Goal: Task Accomplishment & Management: Complete application form

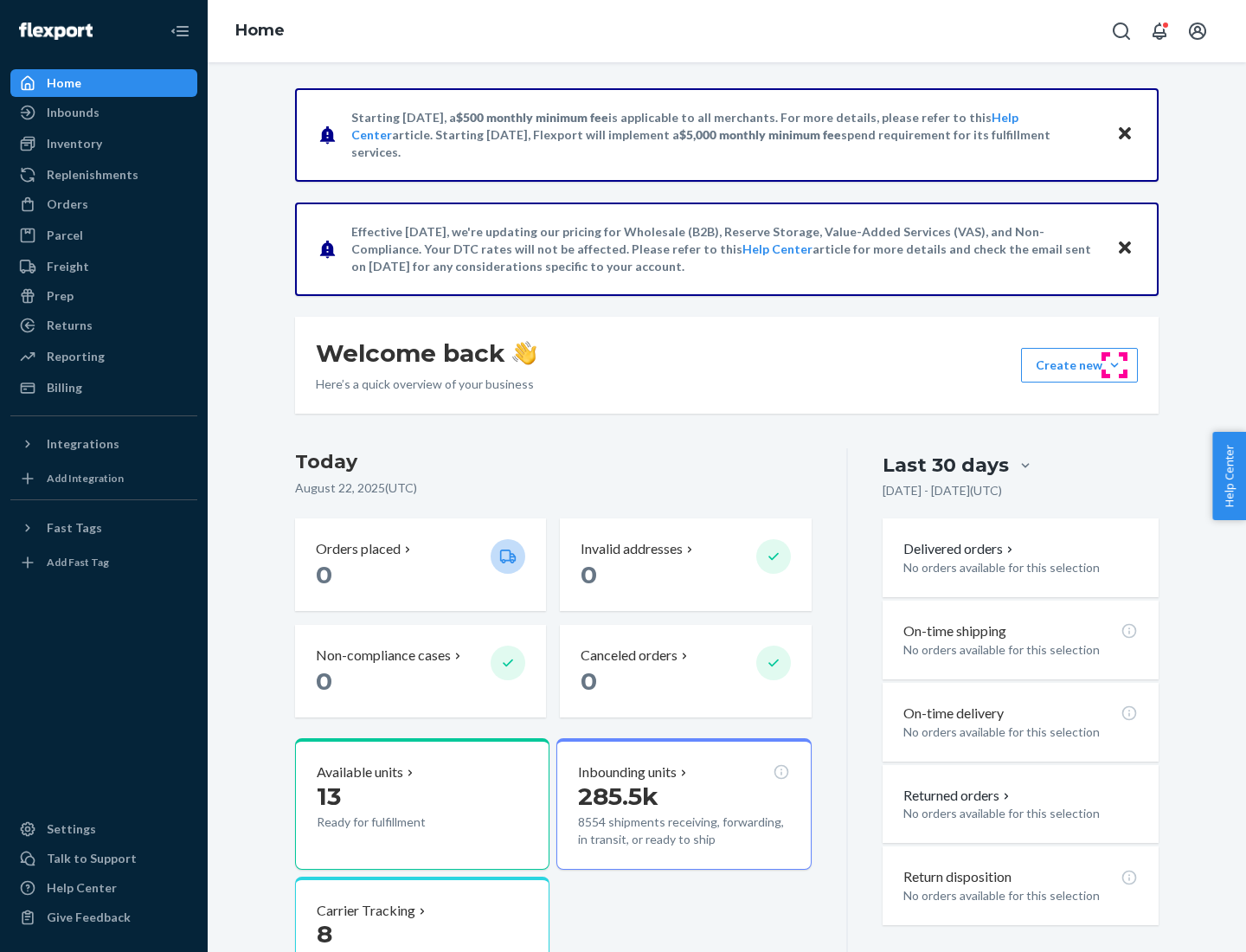
click at [1115, 365] on button "Create new Create new inbound Create new order Create new product" at bounding box center [1080, 364] width 117 height 34
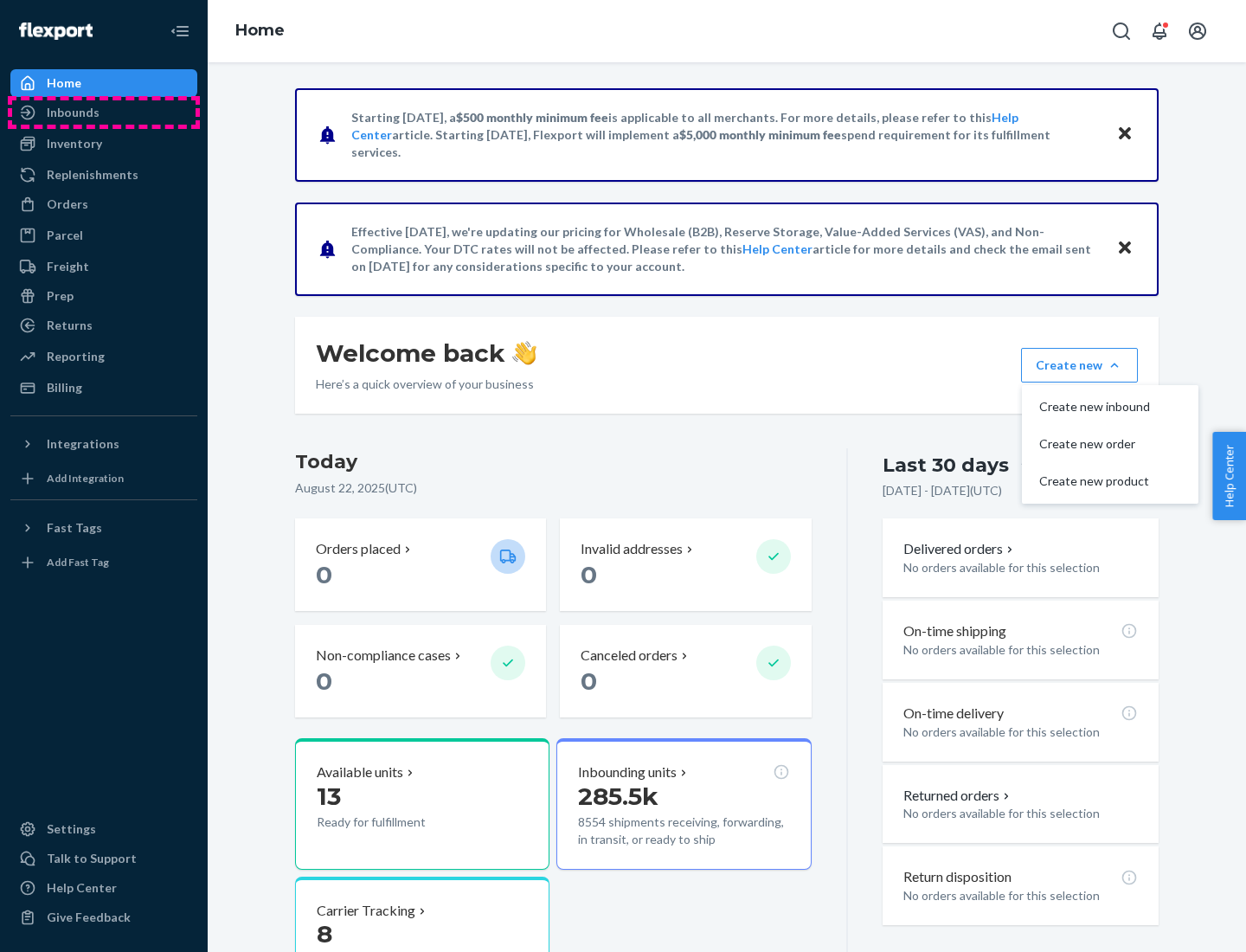
click at [104, 112] on div "Inbounds" at bounding box center [104, 112] width 184 height 24
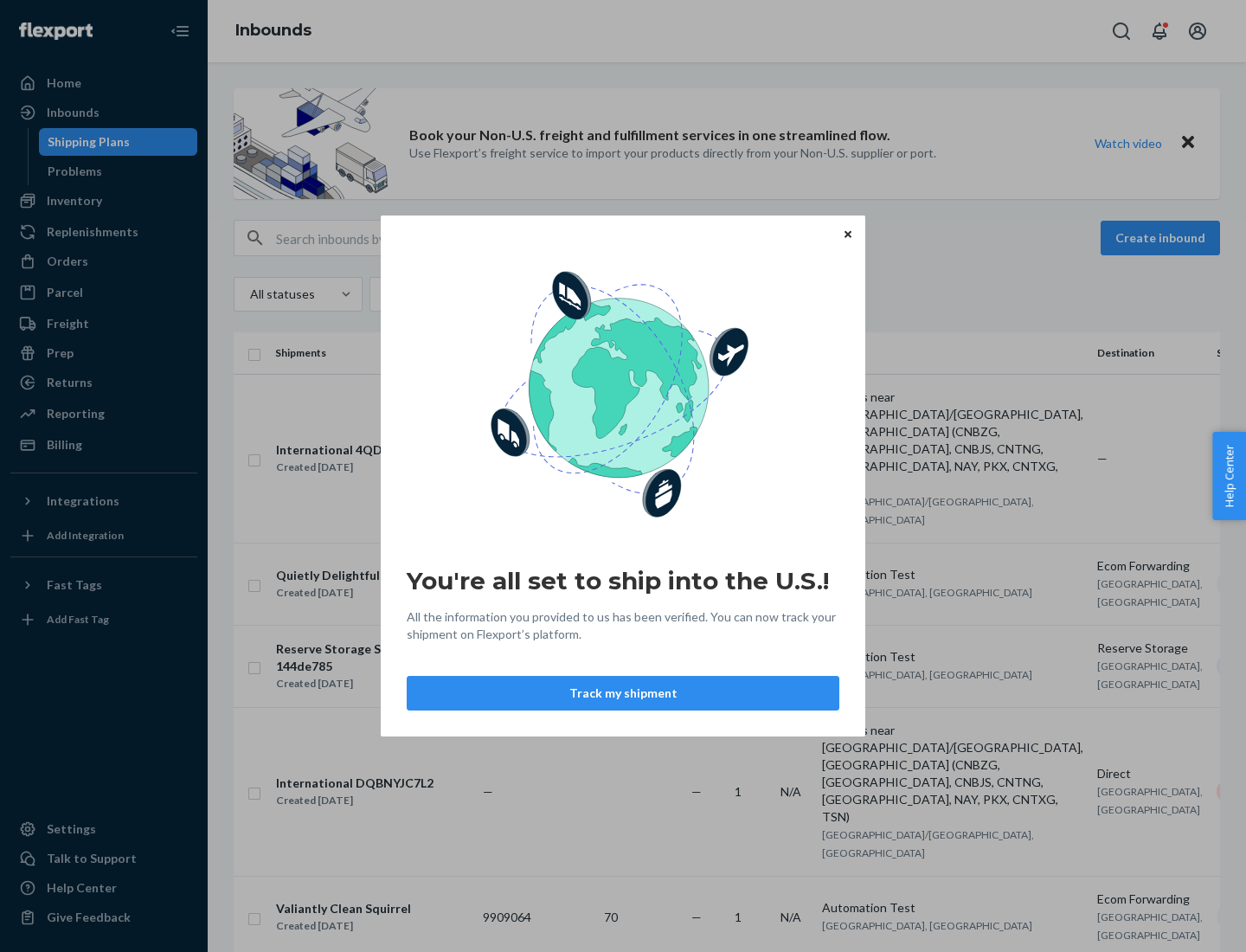
click at [623, 693] on button "Track my shipment" at bounding box center [623, 692] width 433 height 34
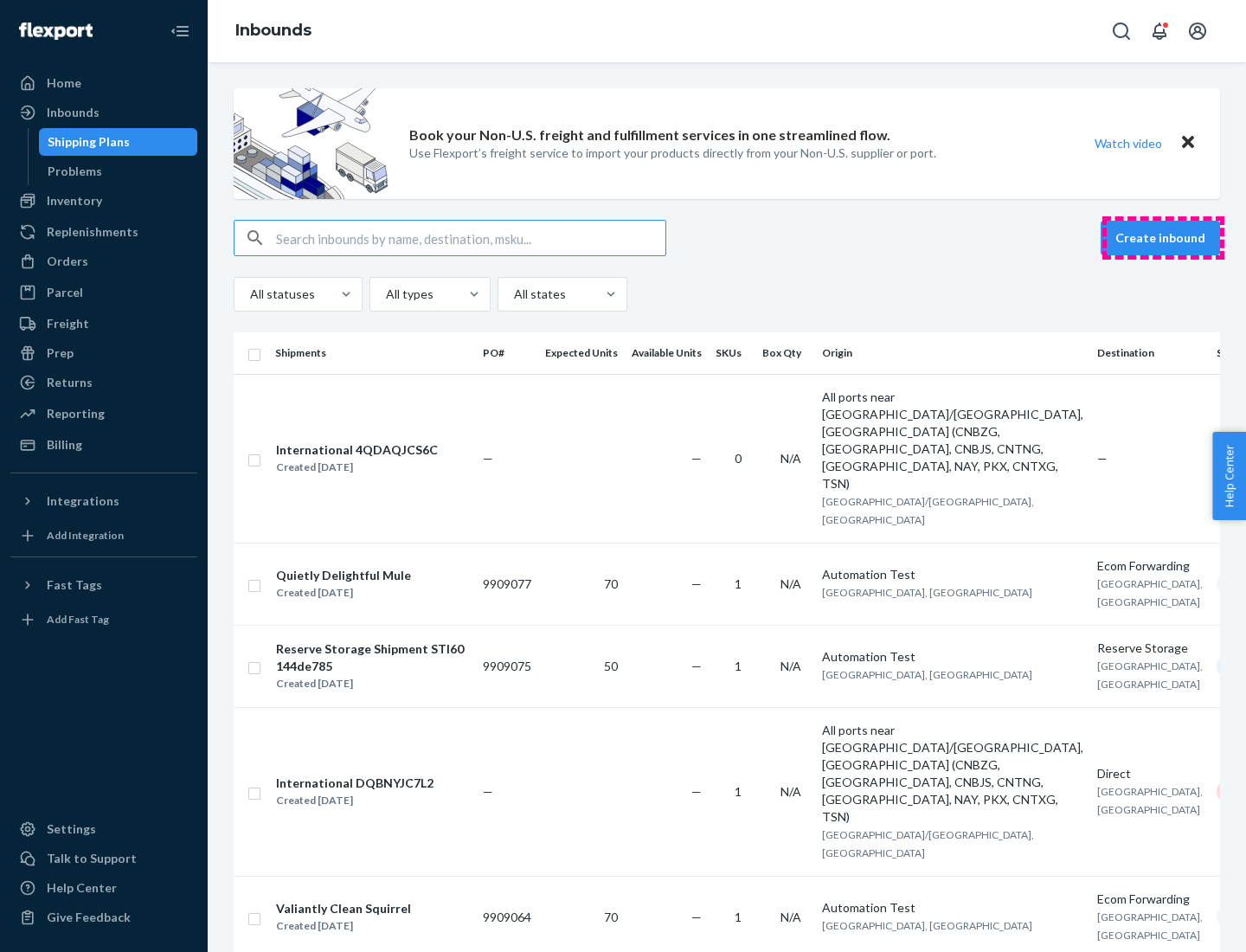
click at [1163, 238] on button "Create inbound" at bounding box center [1160, 237] width 119 height 34
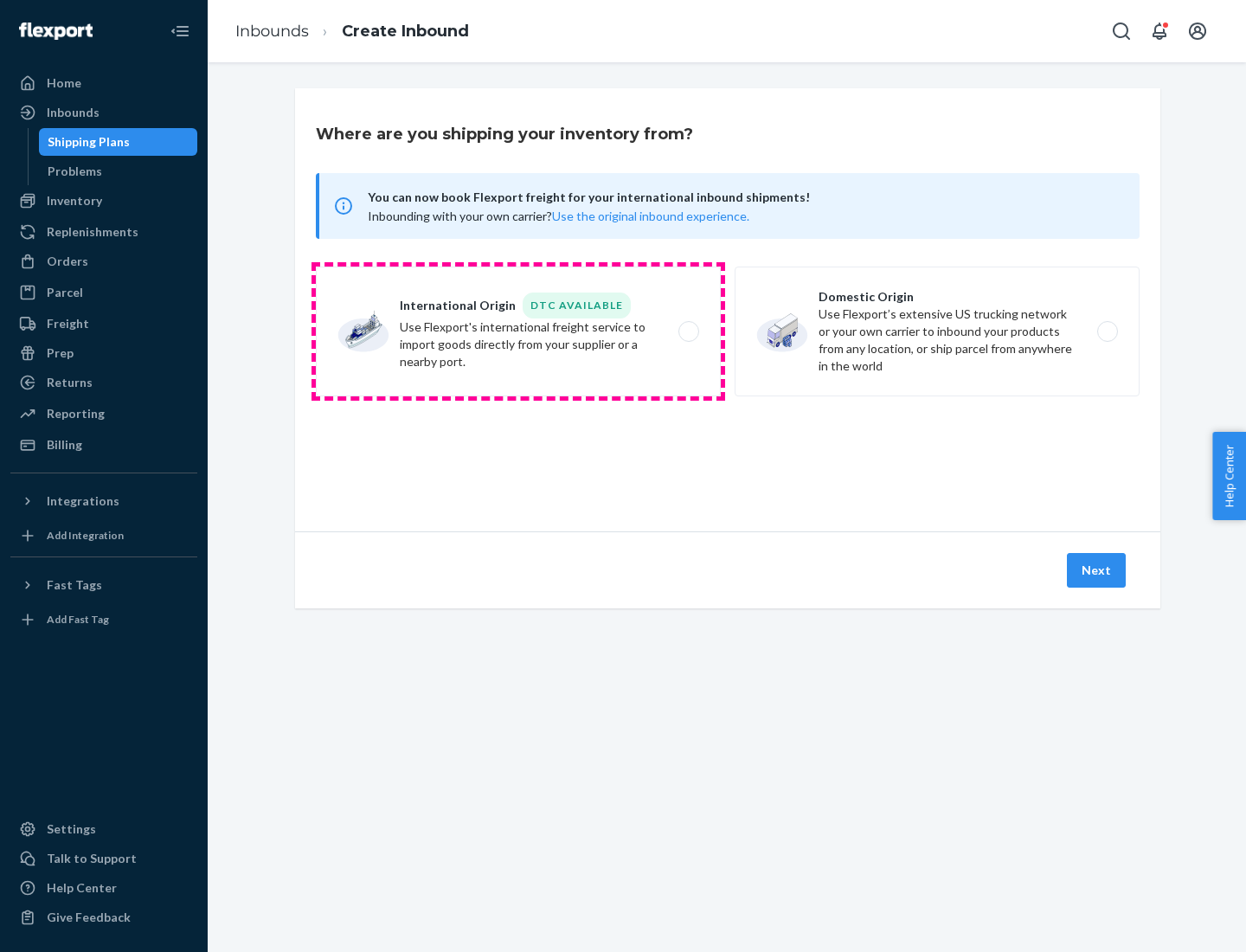
click at [519, 331] on label "International Origin DTC Available Use Flexport's international freight service…" at bounding box center [519, 331] width 405 height 130
click at [688, 331] on input "International Origin DTC Available Use Flexport's international freight service…" at bounding box center [694, 332] width 12 height 12
radio input "true"
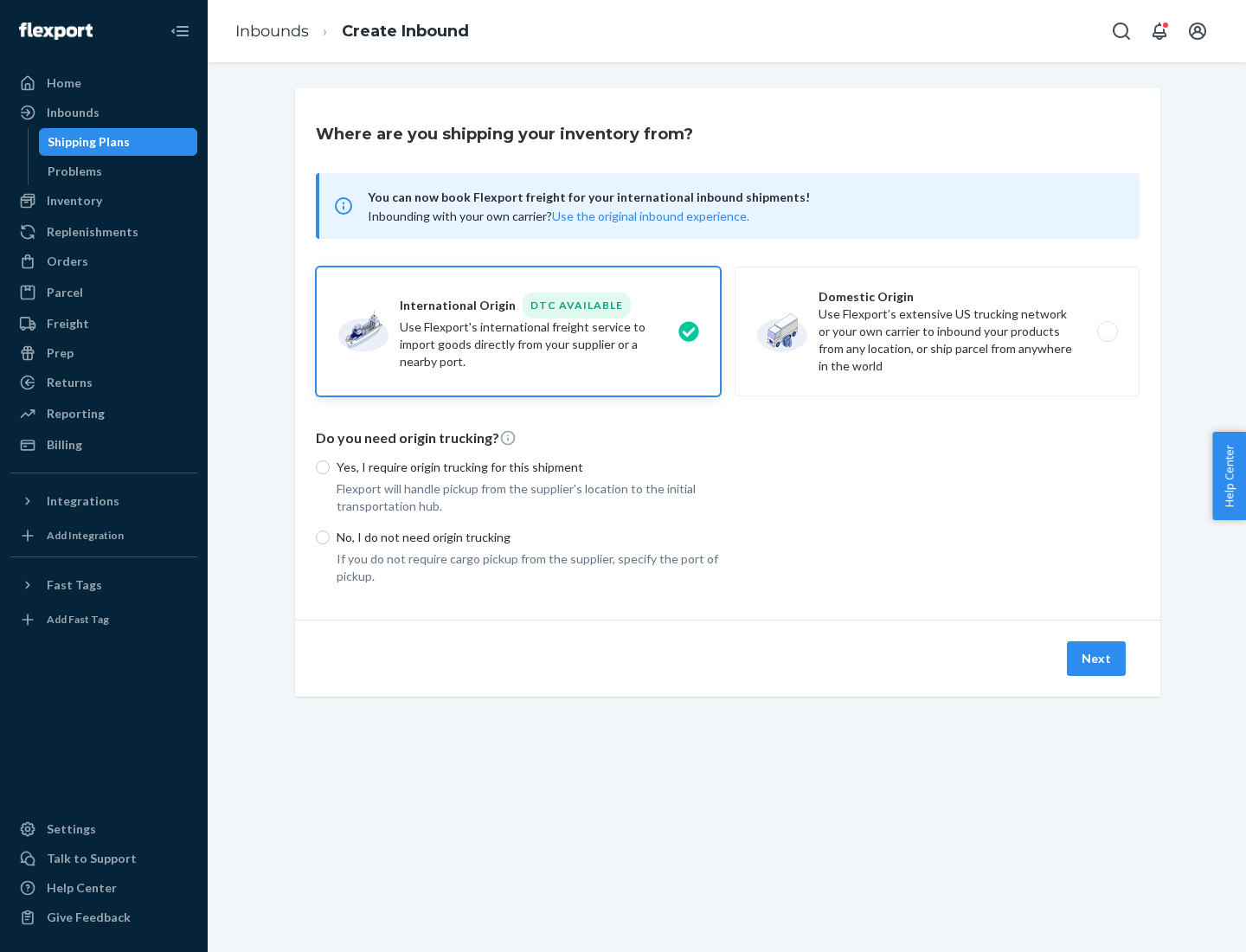
click at [529, 537] on p "No, I do not need origin trucking" at bounding box center [529, 538] width 385 height 18
click at [330, 537] on input "No, I do not need origin trucking" at bounding box center [323, 537] width 14 height 14
radio input "true"
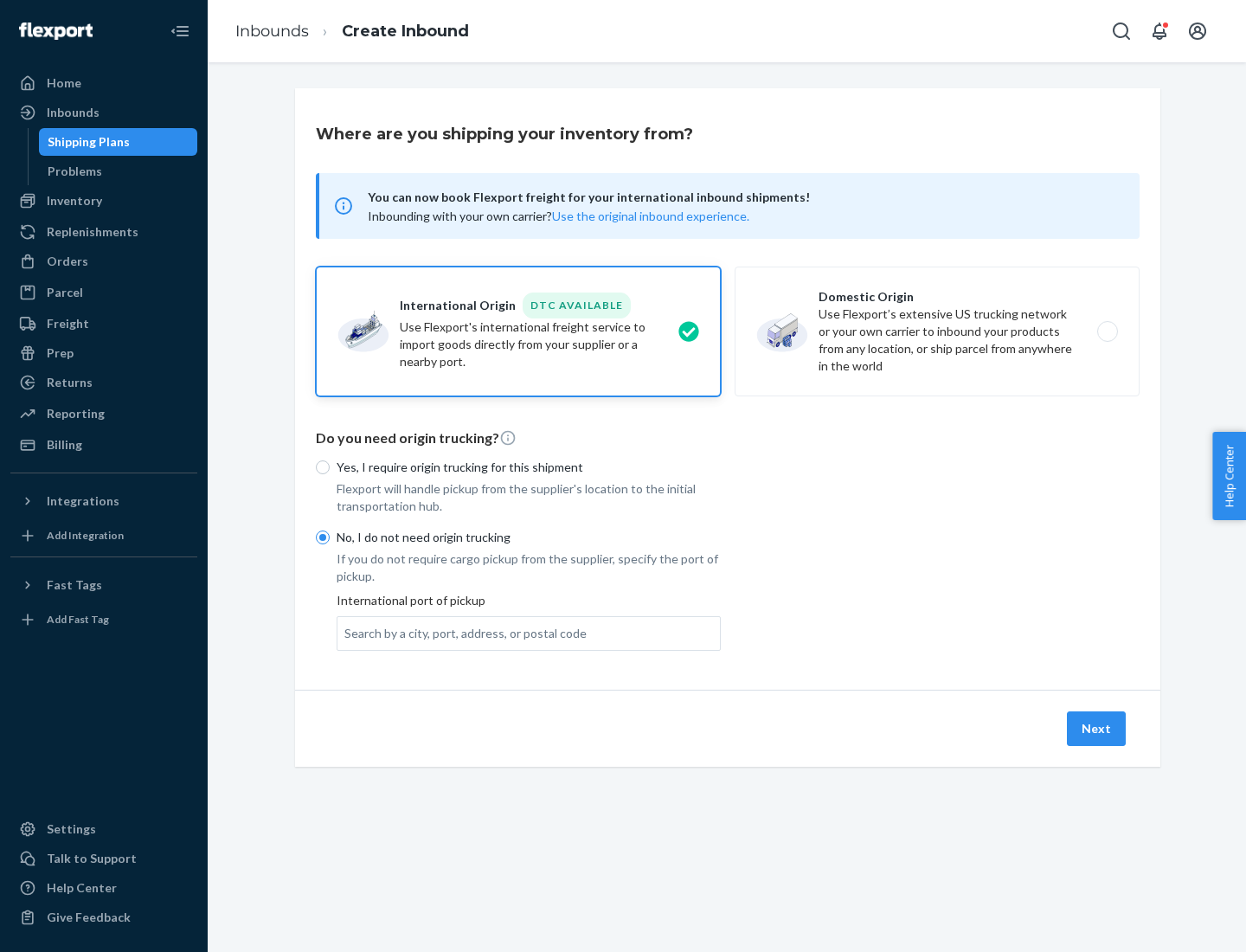
click at [461, 633] on div "Search by a city, port, address, or postal code" at bounding box center [466, 634] width 242 height 18
click at [347, 633] on input "Search by a city, port, address, or postal code" at bounding box center [346, 634] width 2 height 18
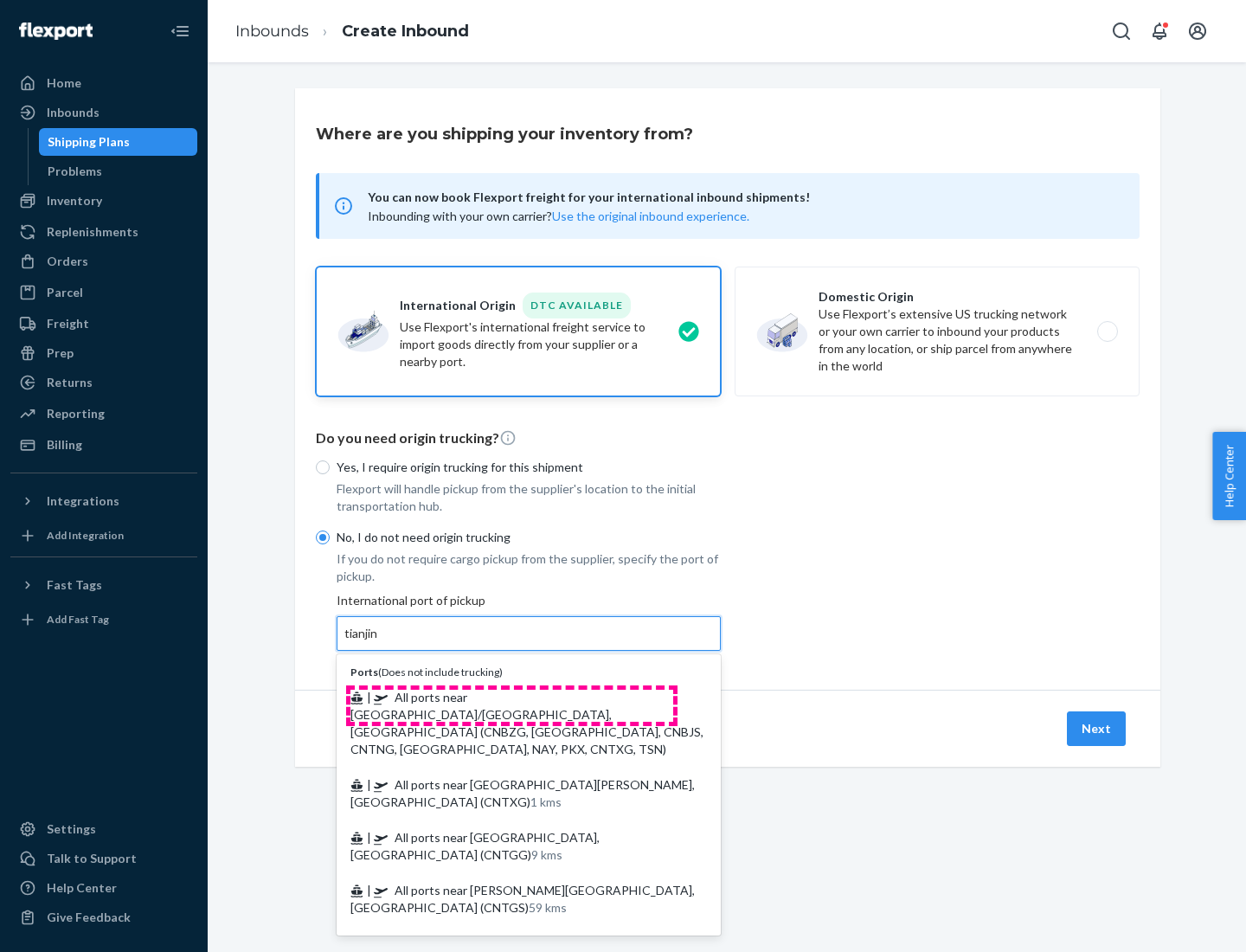
click at [512, 697] on span "| All ports near [GEOGRAPHIC_DATA]/[GEOGRAPHIC_DATA], [GEOGRAPHIC_DATA] (CNBZG,…" at bounding box center [527, 723] width 353 height 66
click at [380, 642] on input "tianjin" at bounding box center [362, 634] width 35 height 18
type input "All ports near [GEOGRAPHIC_DATA]/[GEOGRAPHIC_DATA], [GEOGRAPHIC_DATA] (CNBZG, […"
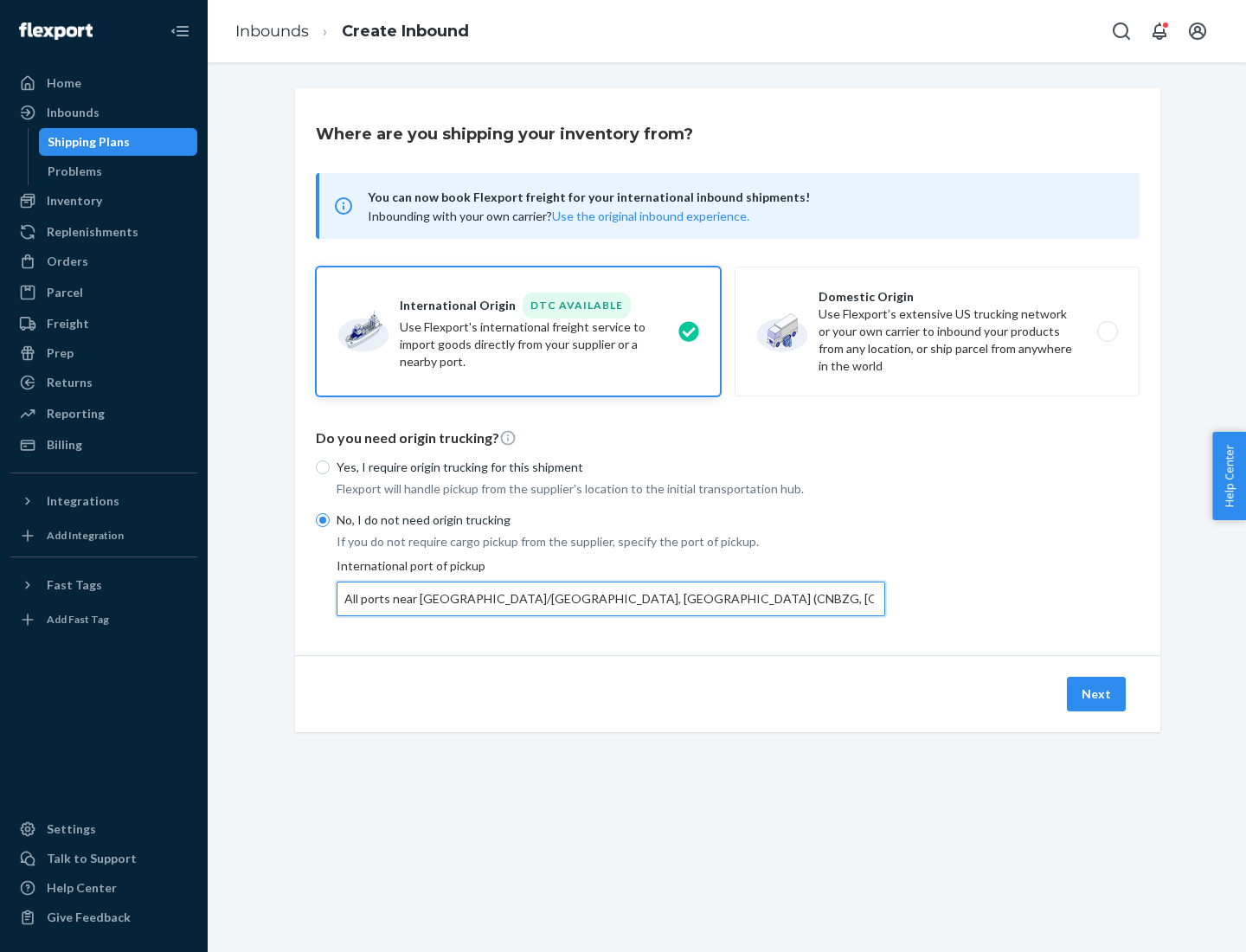
click at [1098, 693] on button "Next" at bounding box center [1097, 693] width 59 height 34
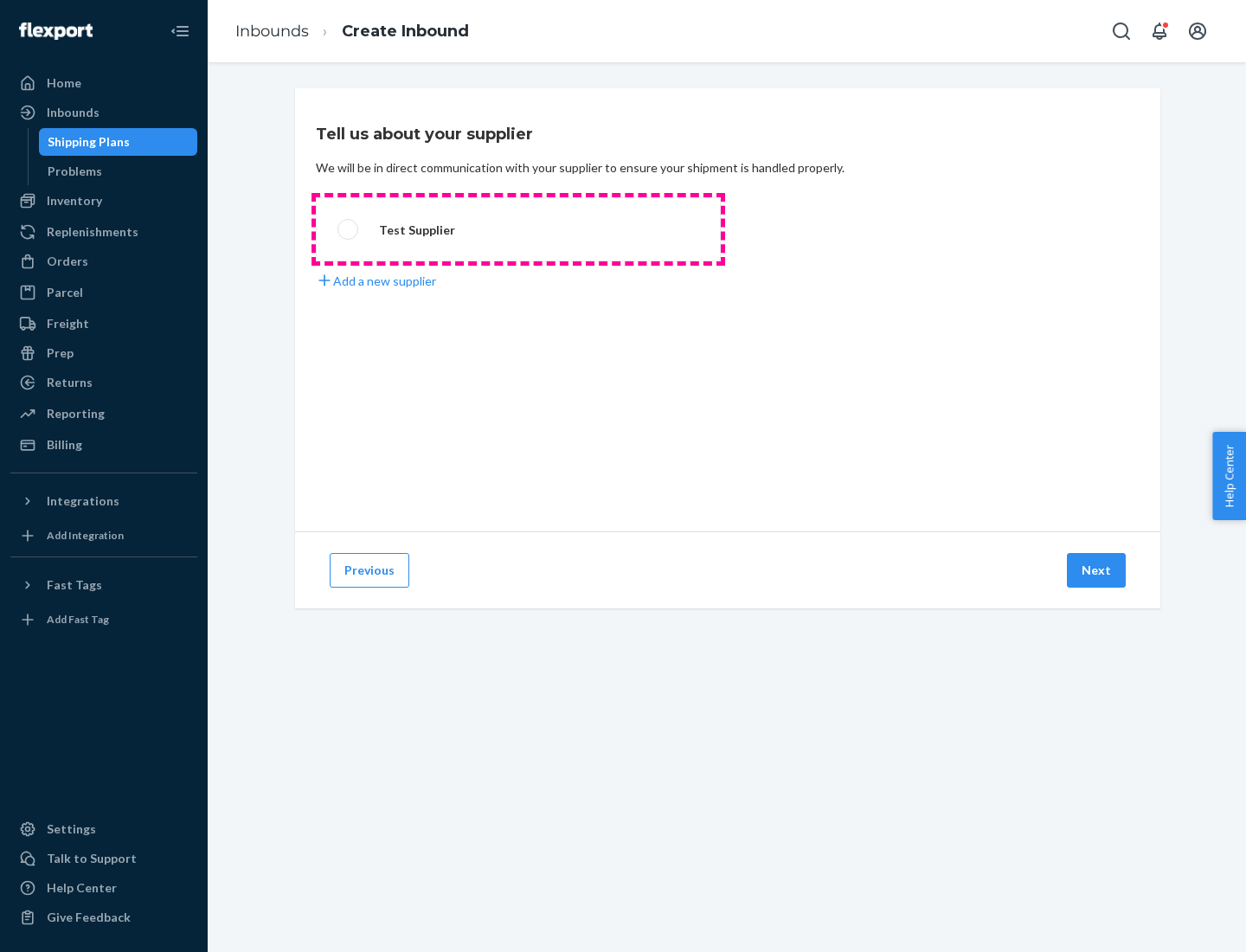
click at [519, 229] on label "Test Supplier" at bounding box center [519, 229] width 405 height 64
click at [349, 229] on input "Test Supplier" at bounding box center [344, 230] width 12 height 12
radio input "true"
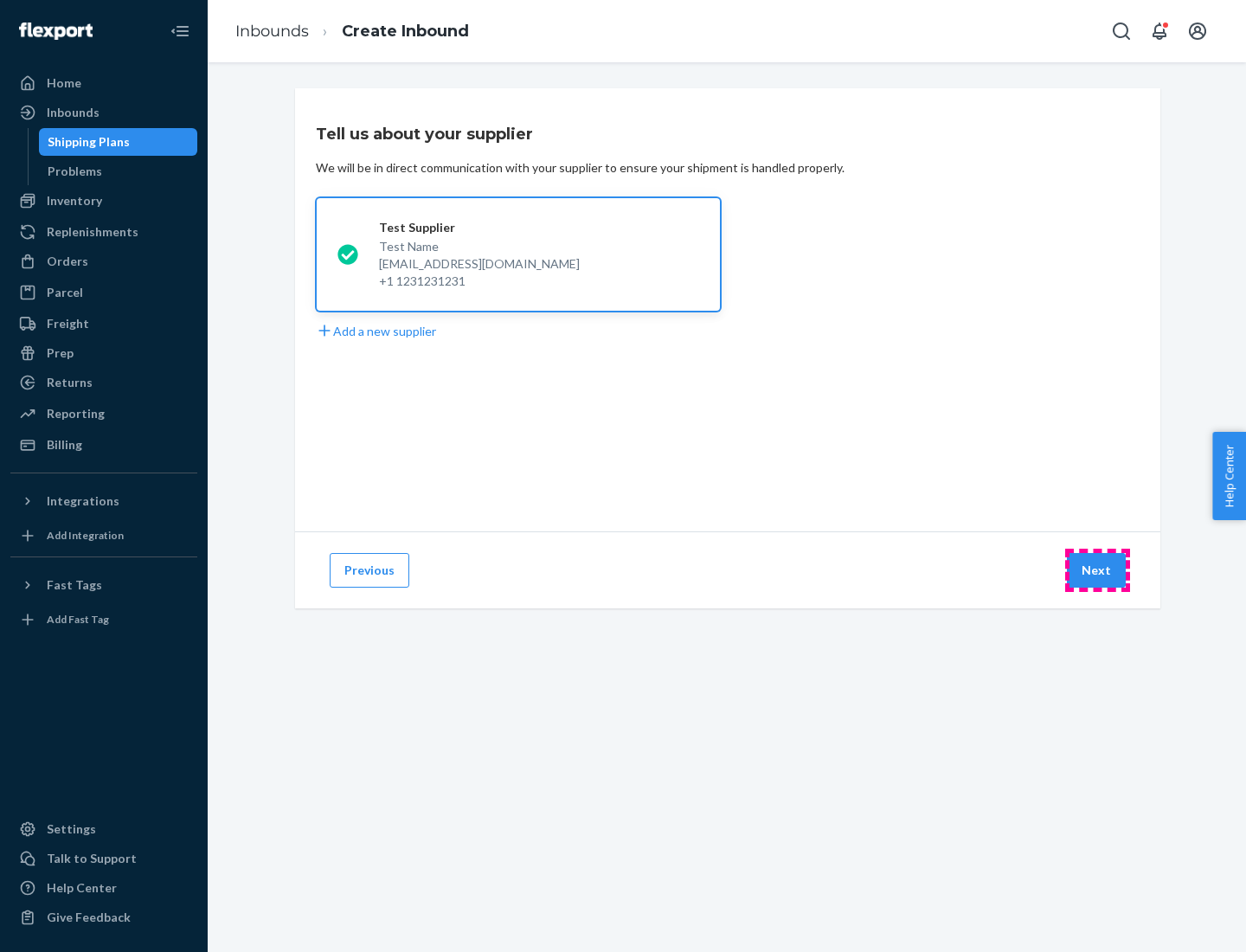
click at [1098, 570] on button "Next" at bounding box center [1097, 569] width 59 height 34
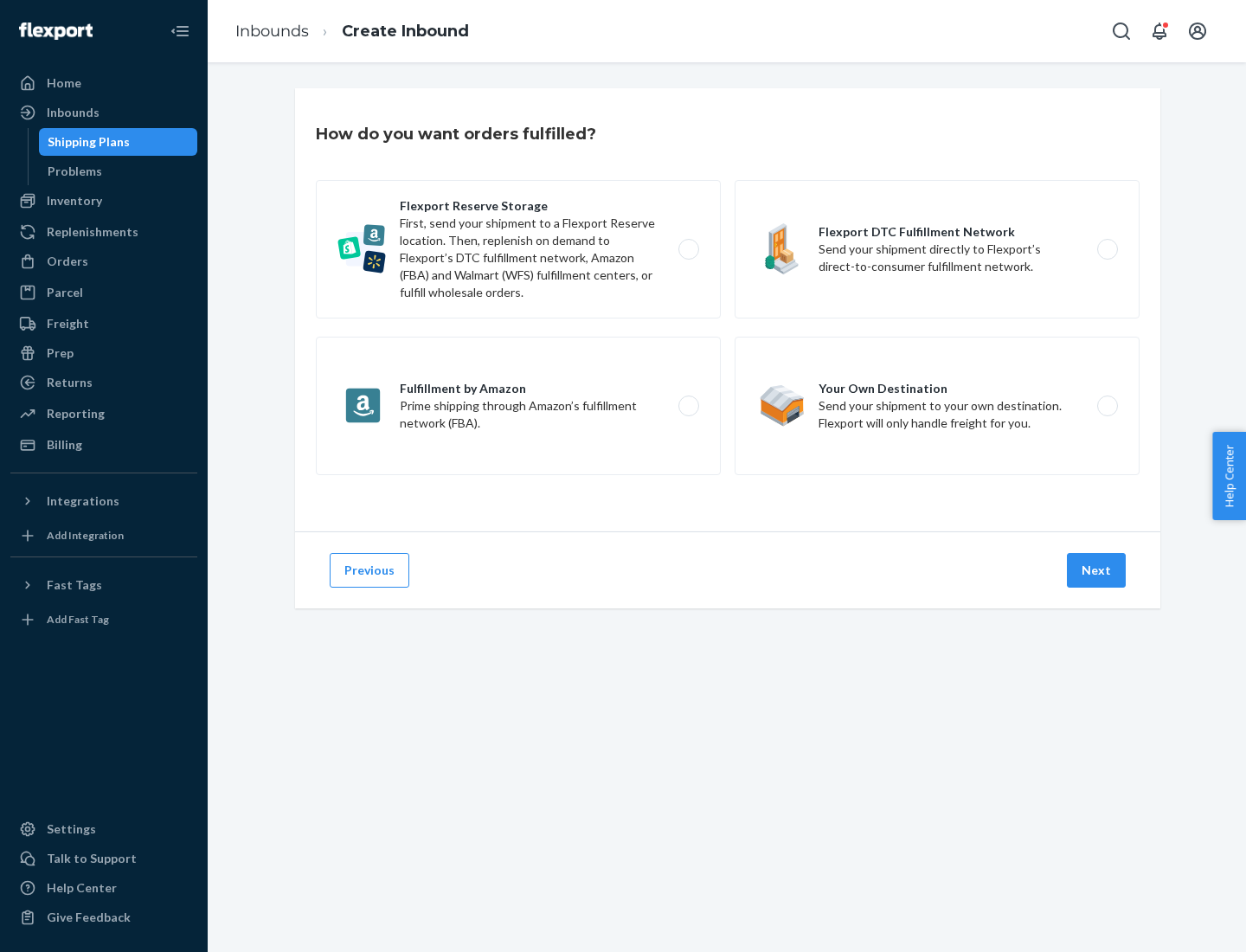
click at [519, 249] on label "Flexport Reserve Storage First, send your shipment to a Flexport Reserve locati…" at bounding box center [519, 249] width 405 height 139
click at [688, 249] on input "Flexport Reserve Storage First, send your shipment to a Flexport Reserve locati…" at bounding box center [694, 250] width 12 height 12
radio input "true"
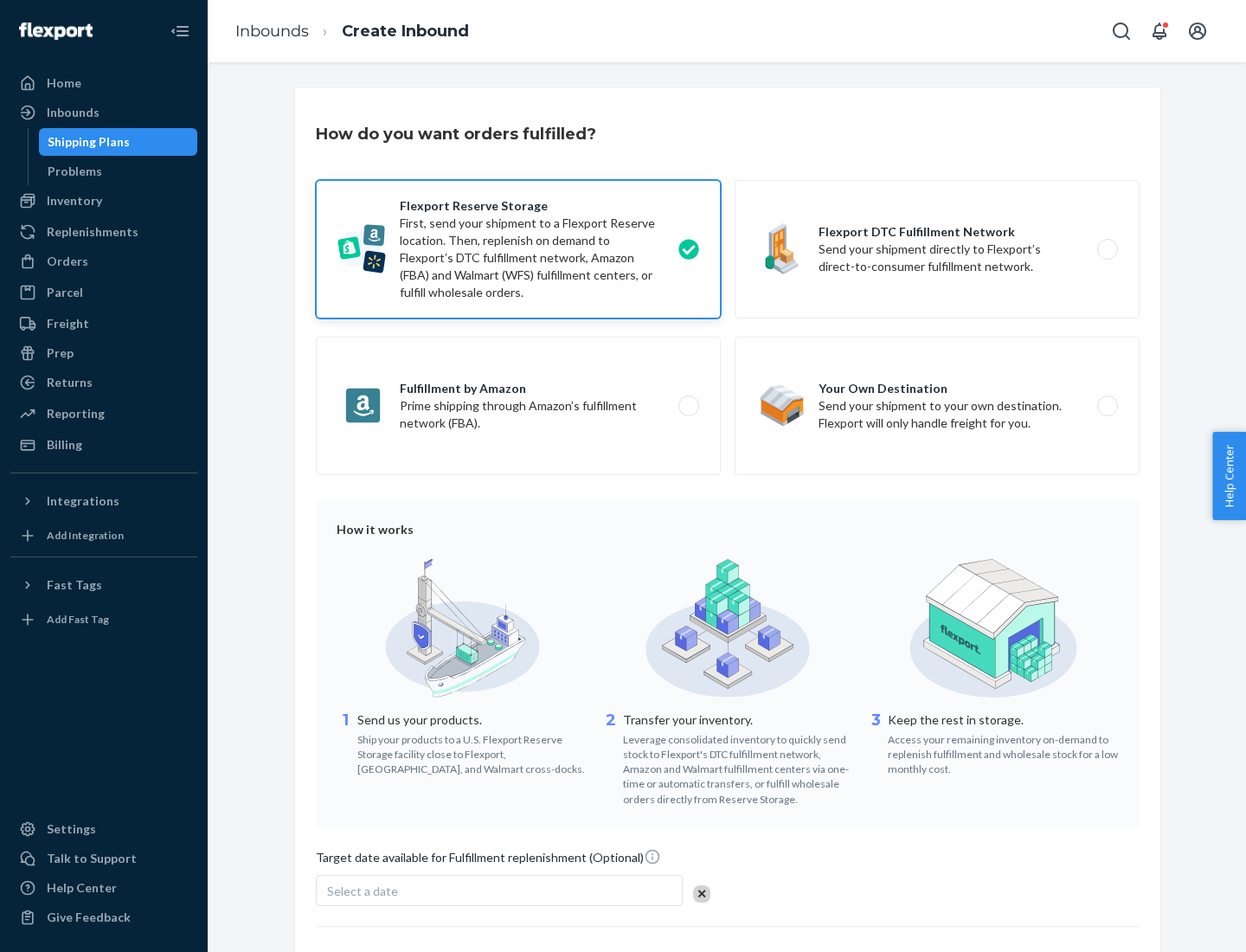
scroll to position [142, 0]
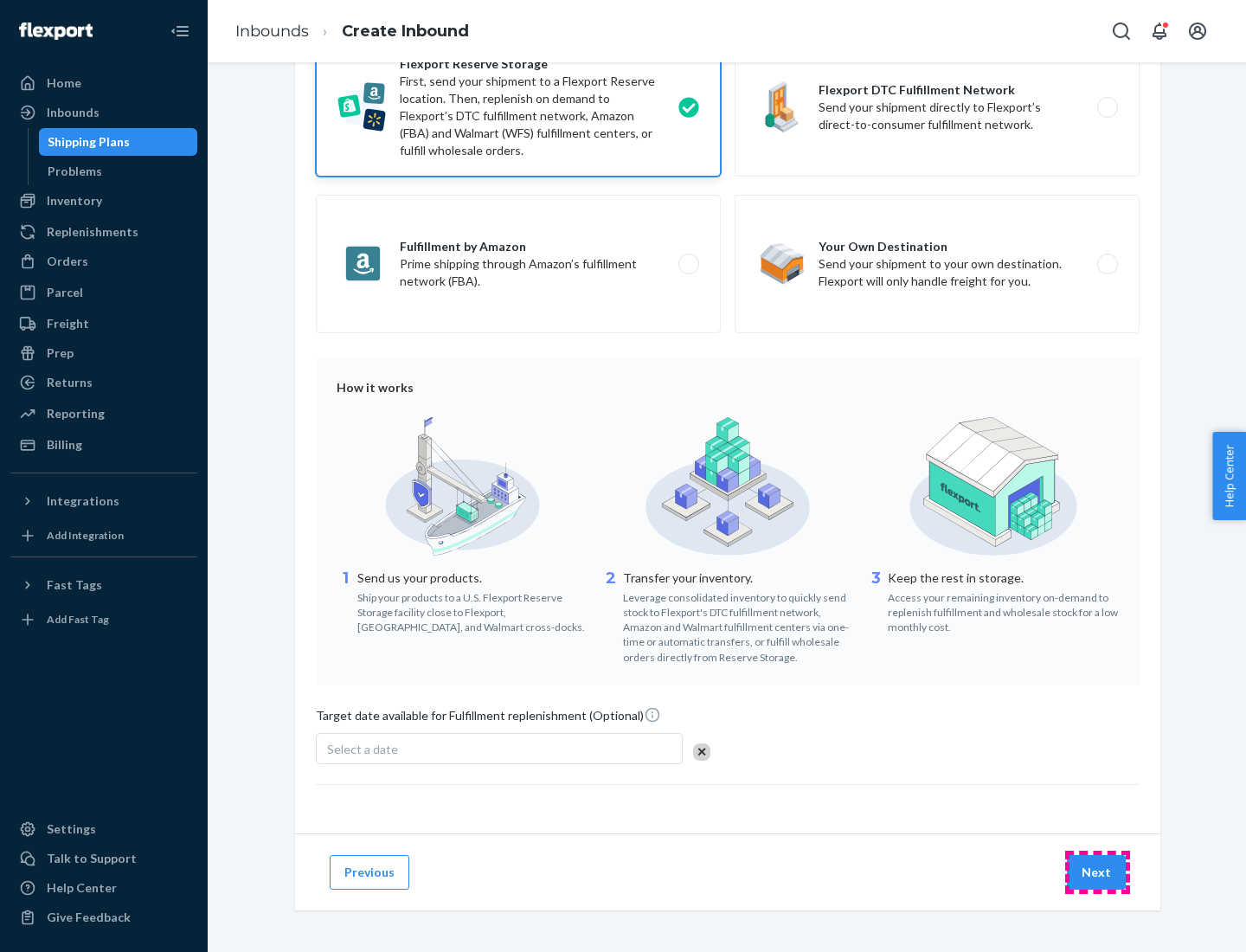
click at [1098, 872] on button "Next" at bounding box center [1097, 872] width 59 height 34
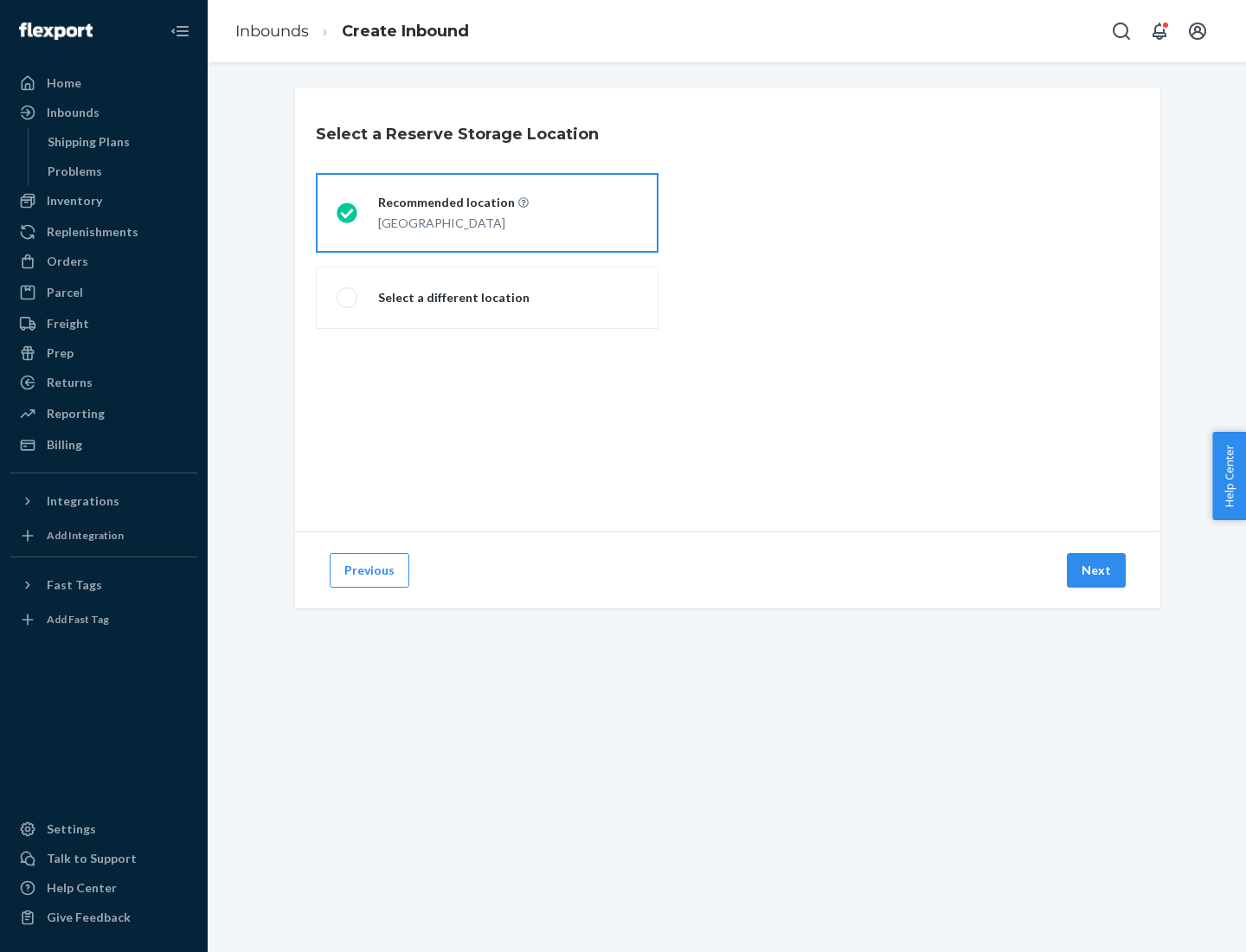
click at [487, 213] on div "[GEOGRAPHIC_DATA]" at bounding box center [453, 221] width 150 height 21
click at [348, 213] on input "Recommended location [GEOGRAPHIC_DATA]" at bounding box center [343, 214] width 12 height 12
click at [1098, 570] on button "Next" at bounding box center [1097, 569] width 59 height 34
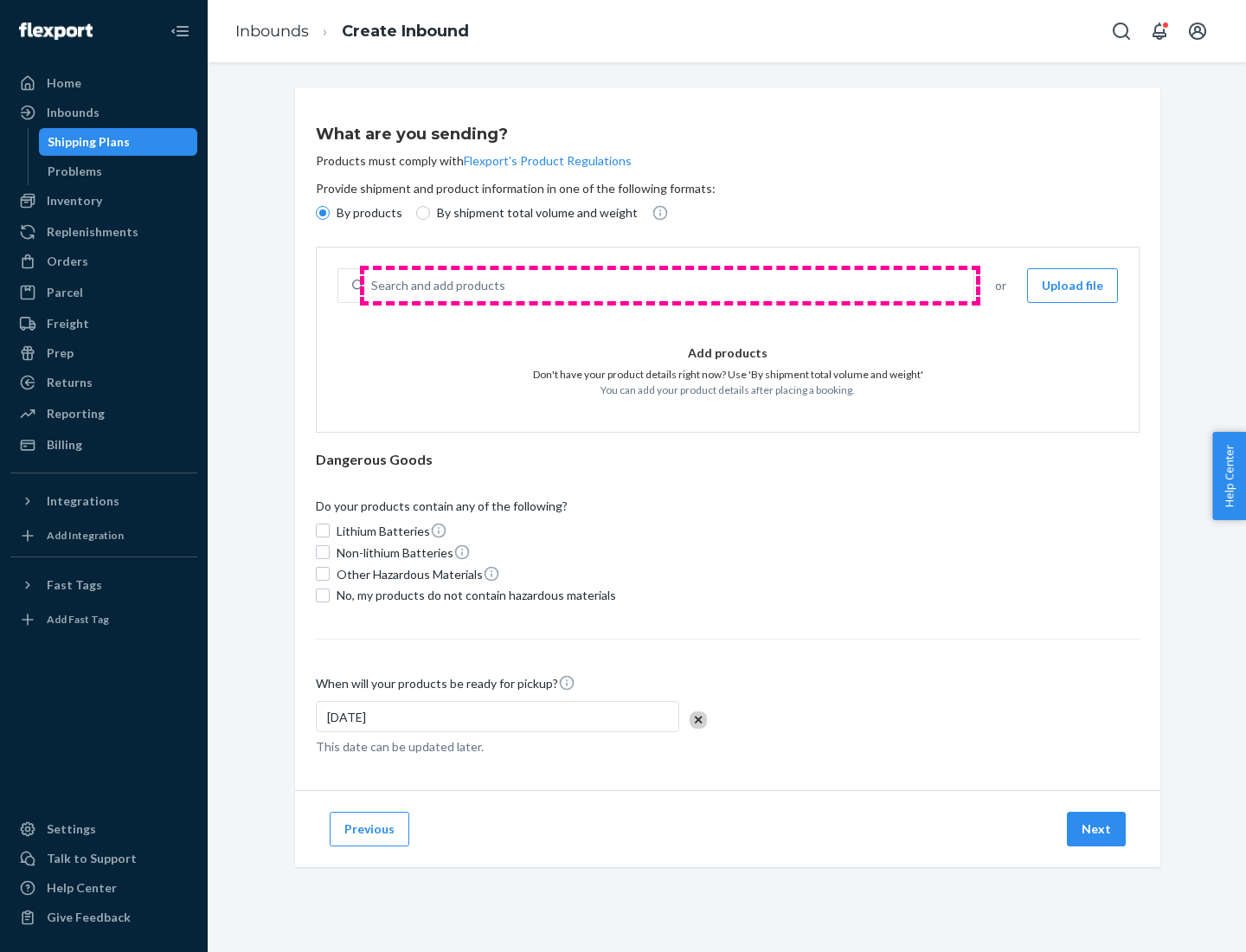
click at [670, 286] on div "Search and add products" at bounding box center [669, 286] width 609 height 31
click at [373, 286] on input "Search and add products" at bounding box center [372, 286] width 2 height 18
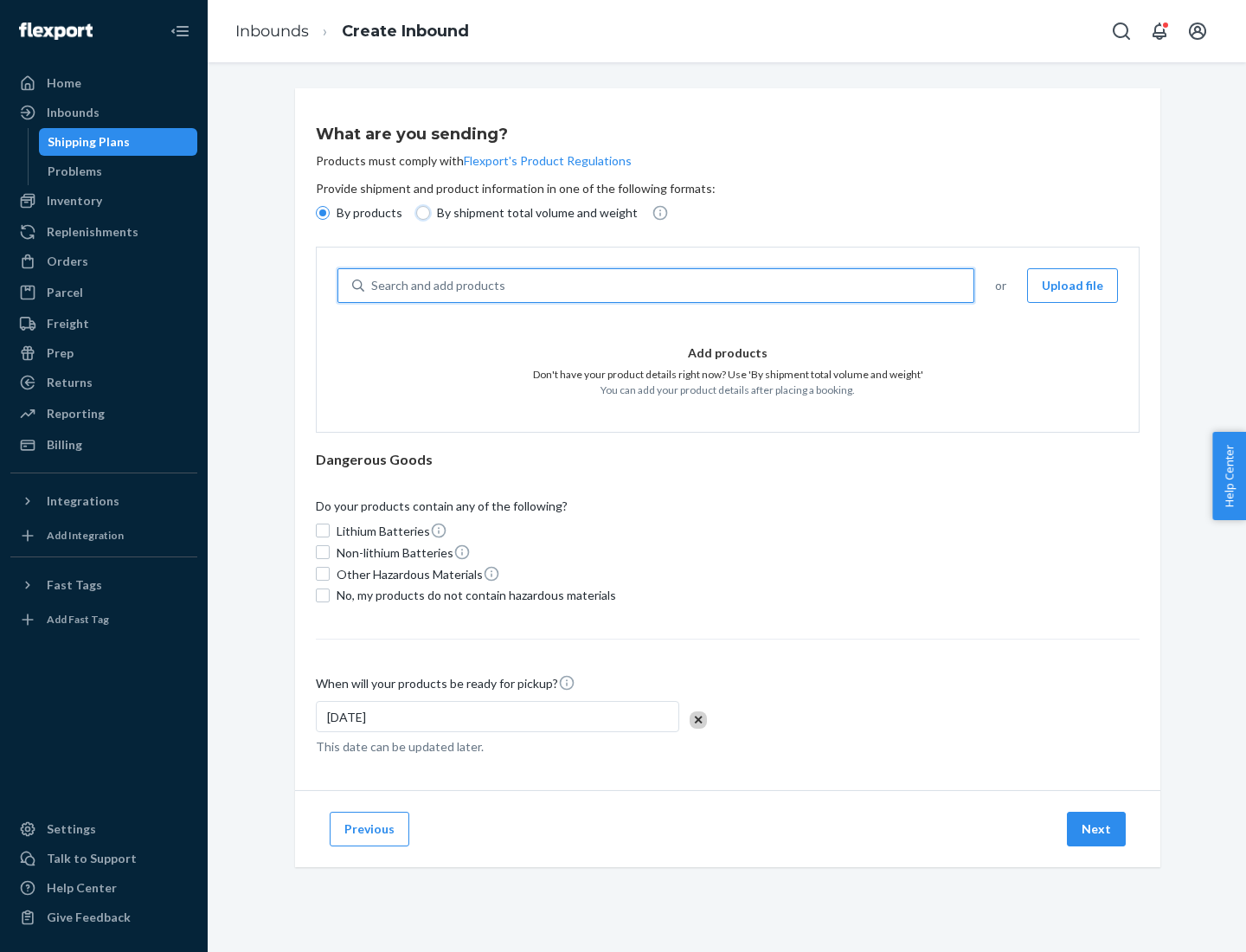
click at [421, 213] on input "By shipment total volume and weight" at bounding box center [423, 213] width 14 height 14
radio input "true"
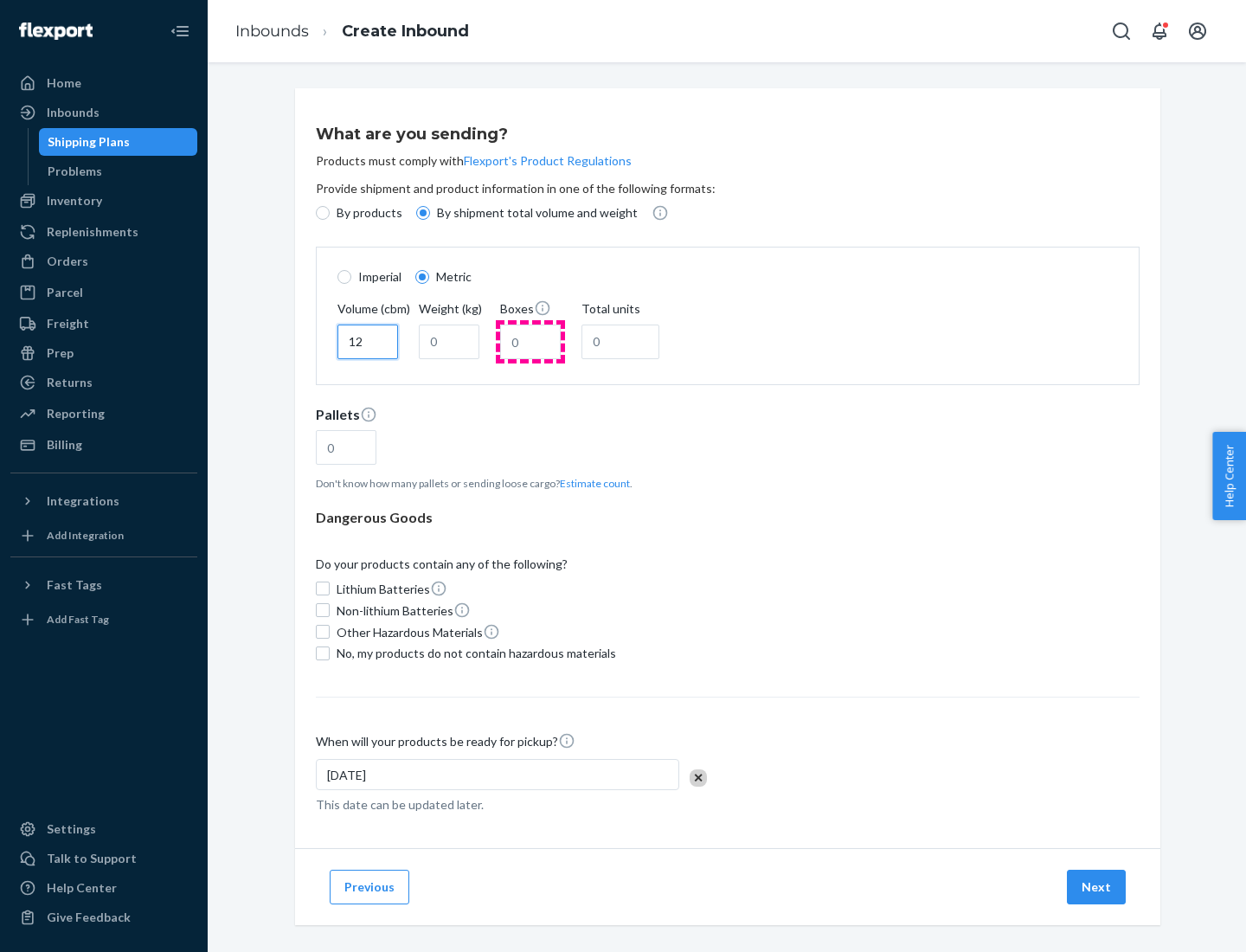
type input "12"
type input "22"
type input "222"
type input "121"
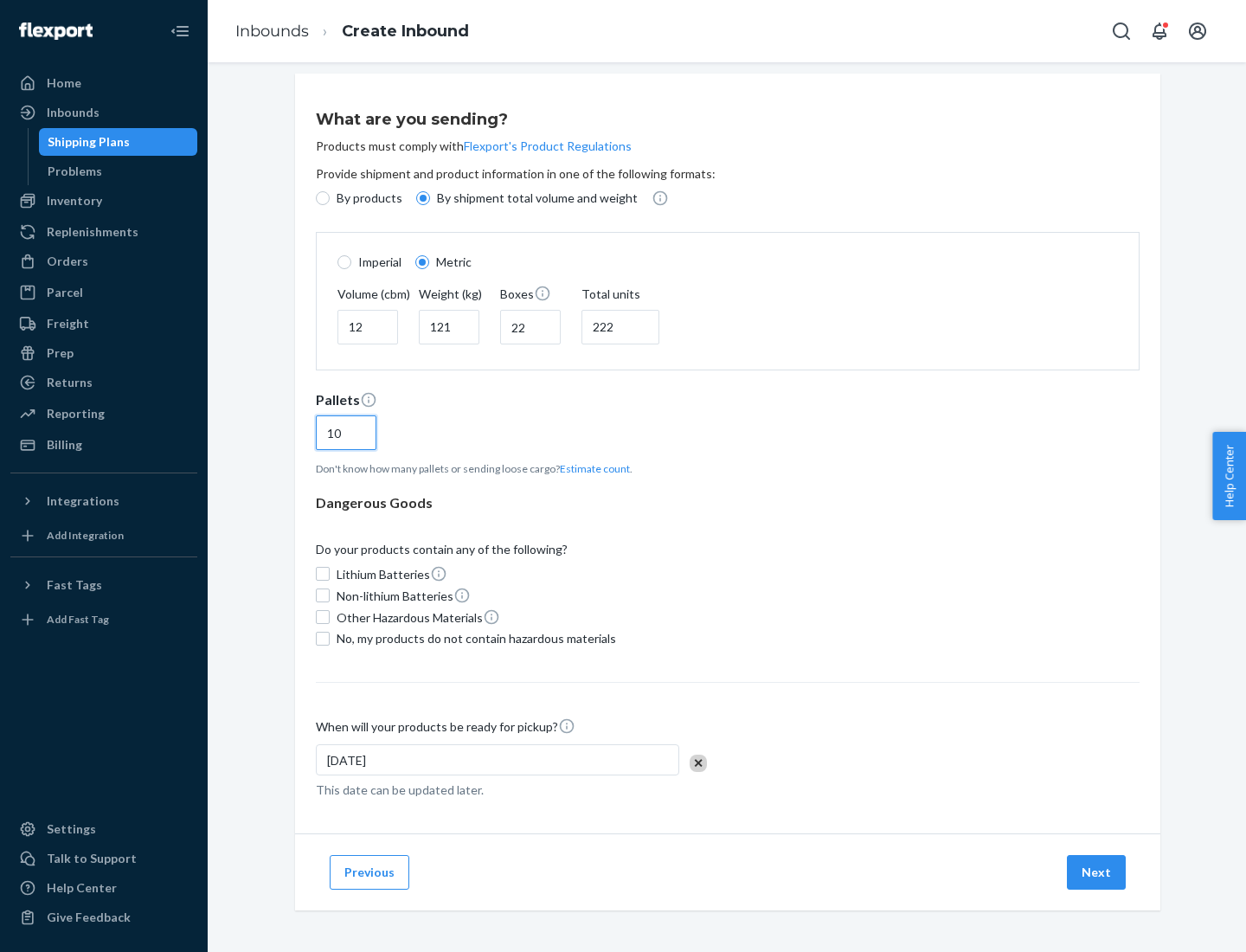
type input "10"
click at [474, 638] on span "No, my products do not contain hazardous materials" at bounding box center [477, 639] width 279 height 18
click at [330, 638] on input "No, my products do not contain hazardous materials" at bounding box center [323, 639] width 14 height 14
checkbox input "true"
click at [1098, 872] on button "Next" at bounding box center [1097, 872] width 59 height 34
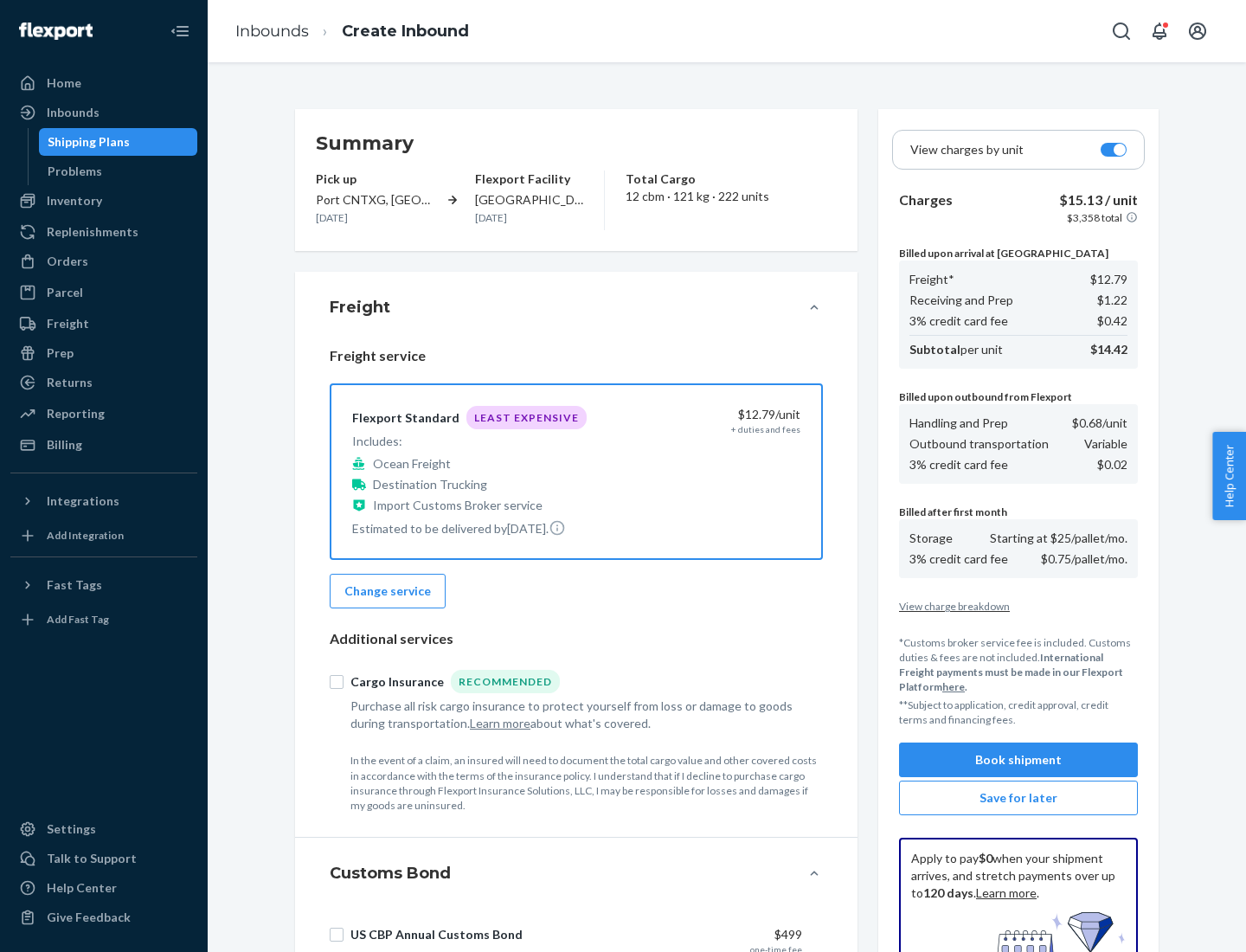
scroll to position [253, 0]
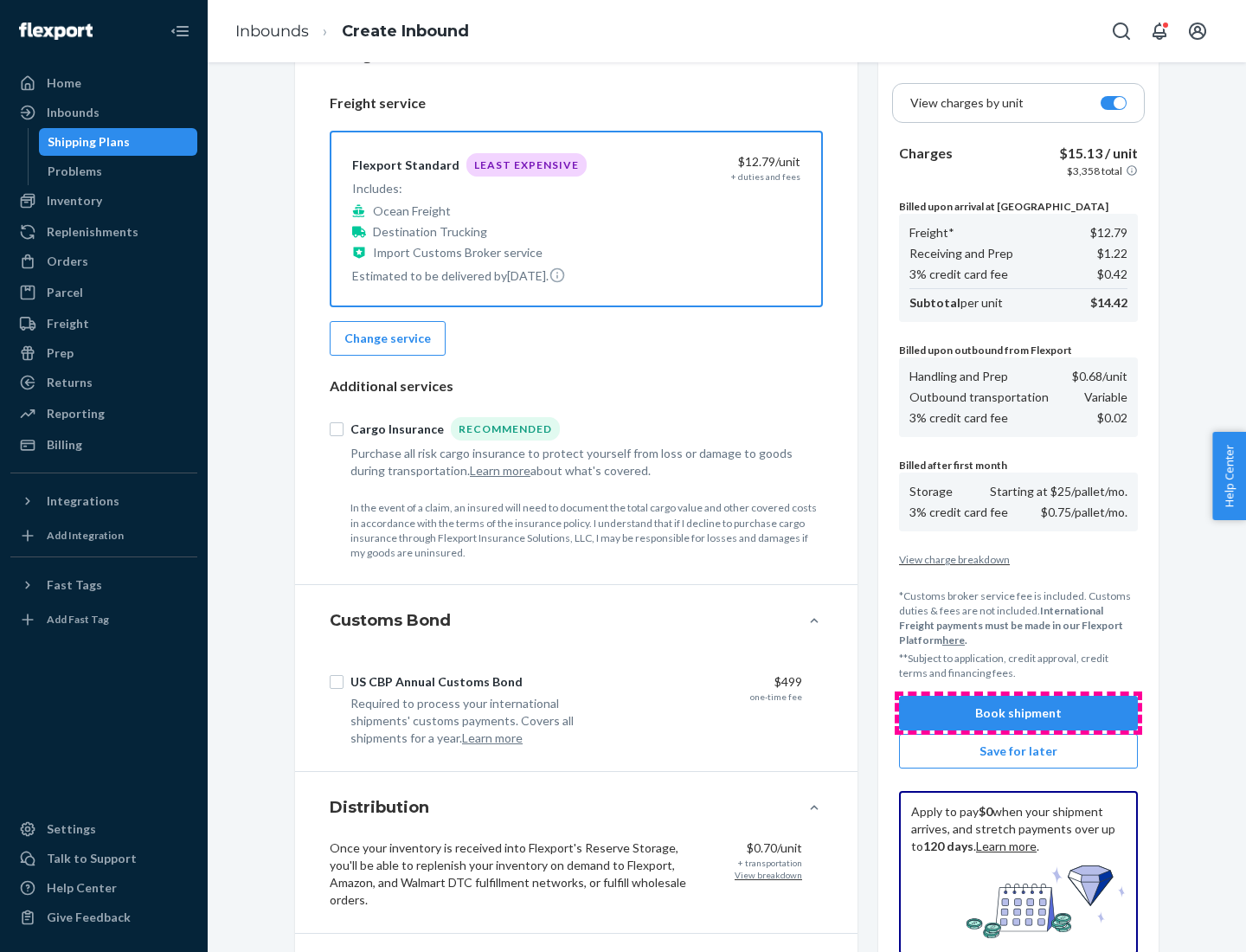
click at [1018, 713] on button "Book shipment" at bounding box center [1018, 713] width 239 height 34
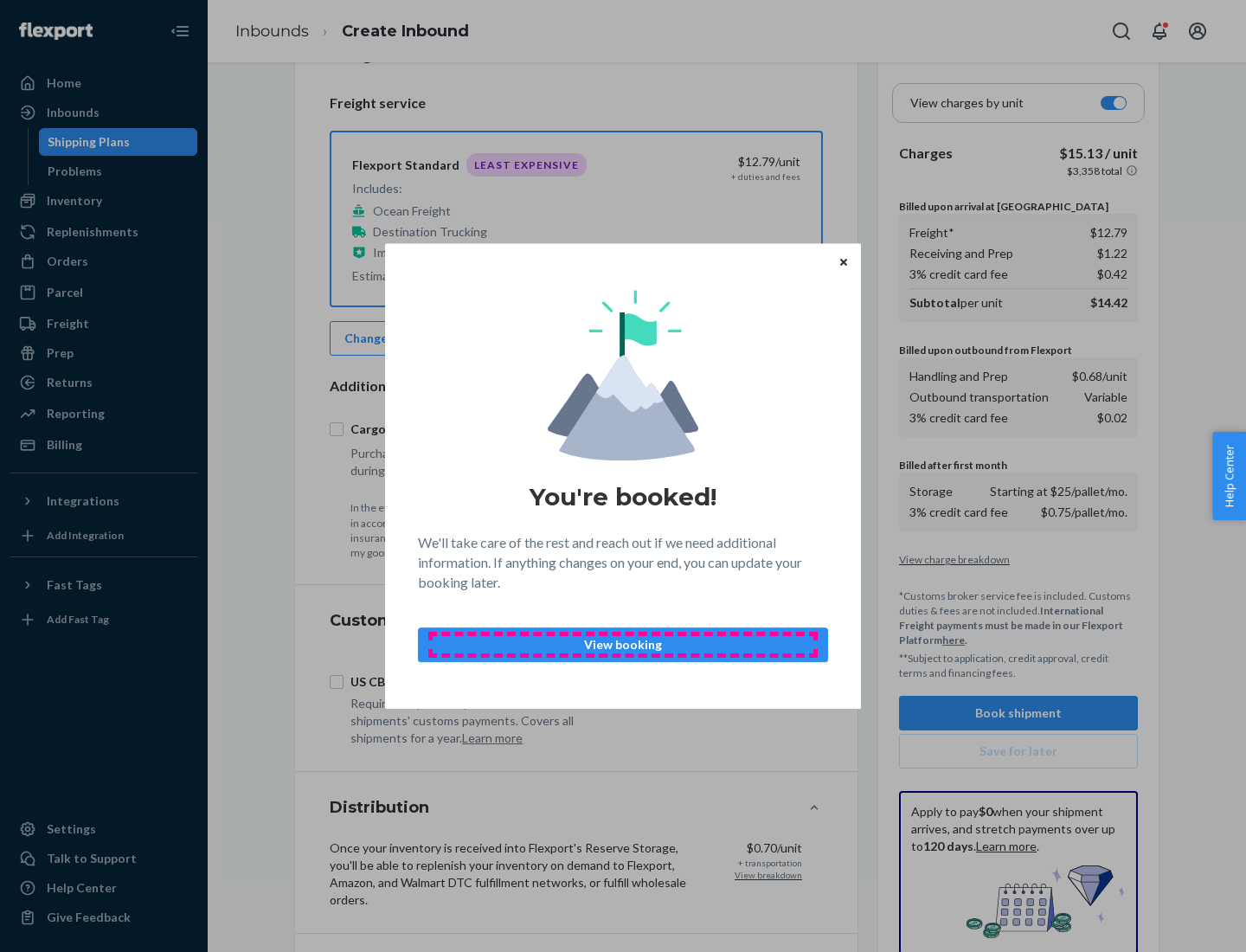
click at [623, 643] on p "View booking" at bounding box center [623, 644] width 381 height 18
